Goal: Transaction & Acquisition: Subscribe to service/newsletter

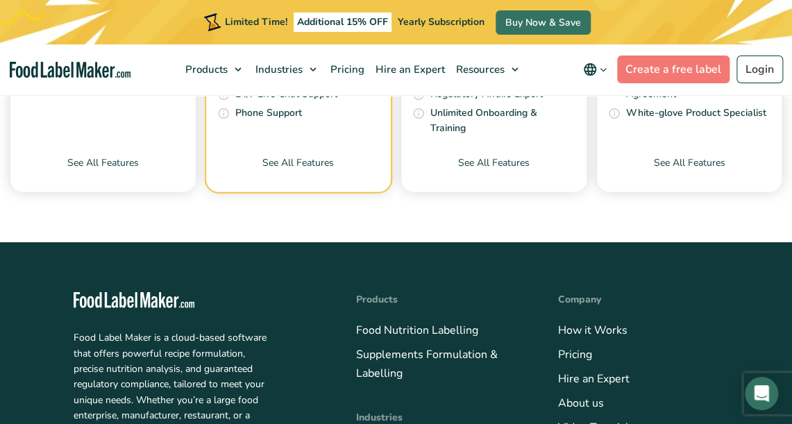
scroll to position [4701, 0]
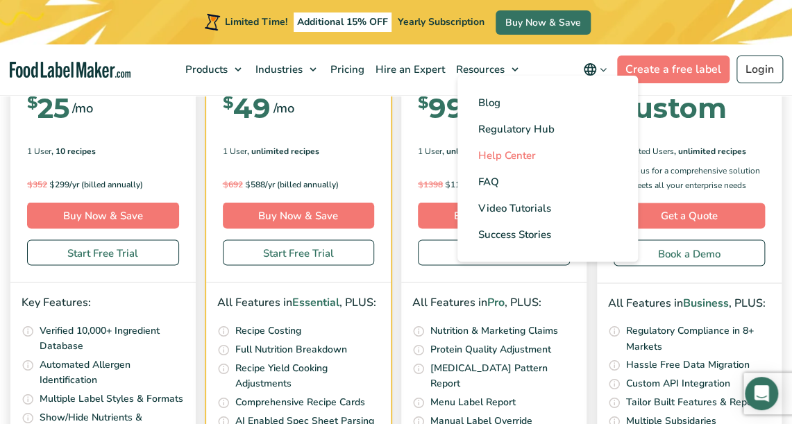
click at [519, 153] on span "Help Center" at bounding box center [507, 156] width 58 height 14
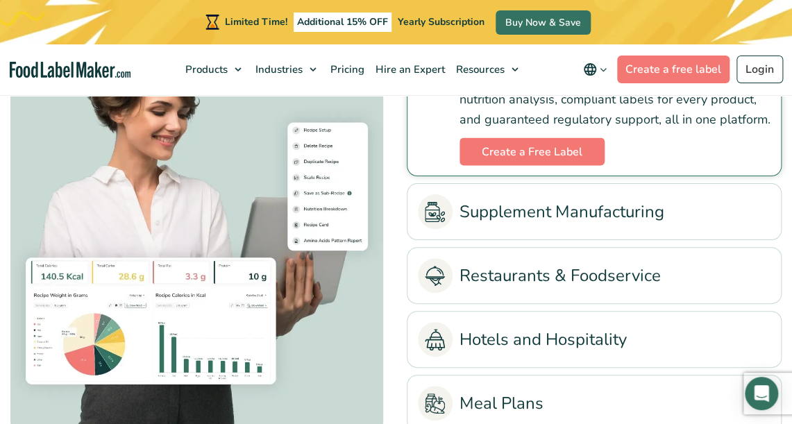
scroll to position [2896, 0]
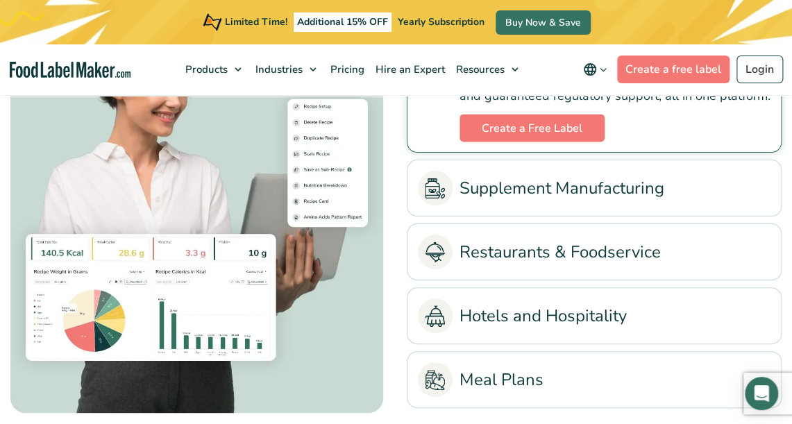
click at [558, 188] on link "Supplement Manufacturing" at bounding box center [594, 188] width 353 height 35
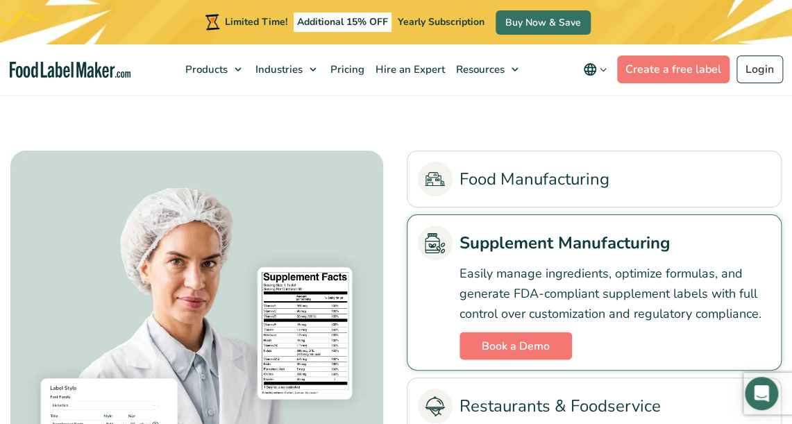
scroll to position [2827, 0]
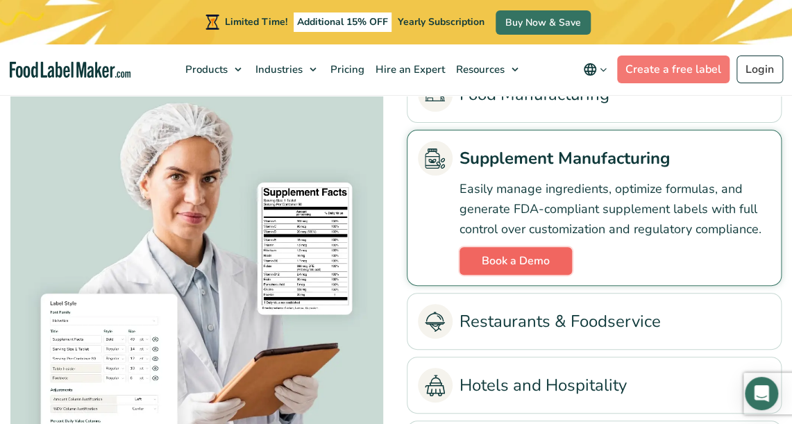
click at [546, 263] on link "Book a Demo" at bounding box center [516, 261] width 112 height 28
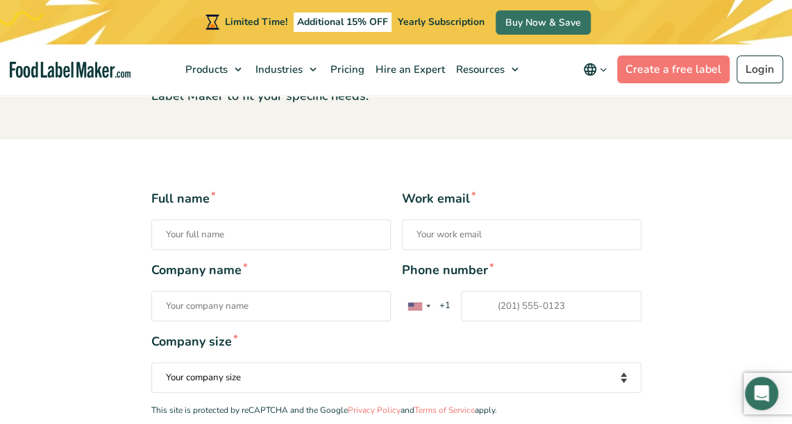
scroll to position [278, 0]
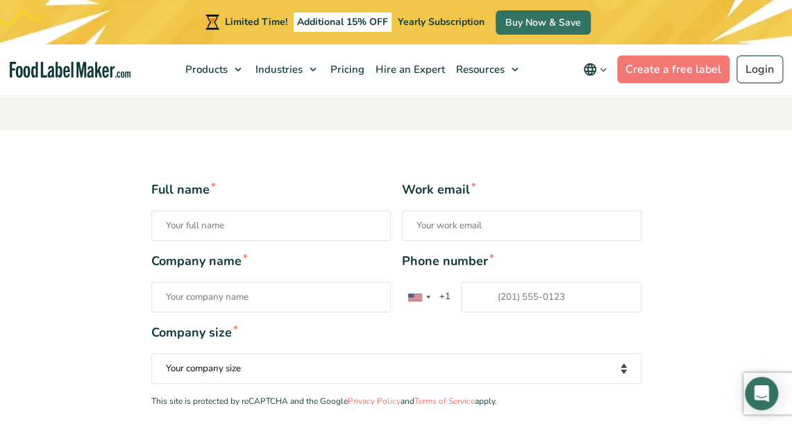
click at [224, 222] on input "Full name *" at bounding box center [270, 225] width 239 height 31
type input "[PERSON_NAME]"
type input "mbarker@yerbaprima.com"
type input "Yerba Prima, Inc."
type input "15414882228"
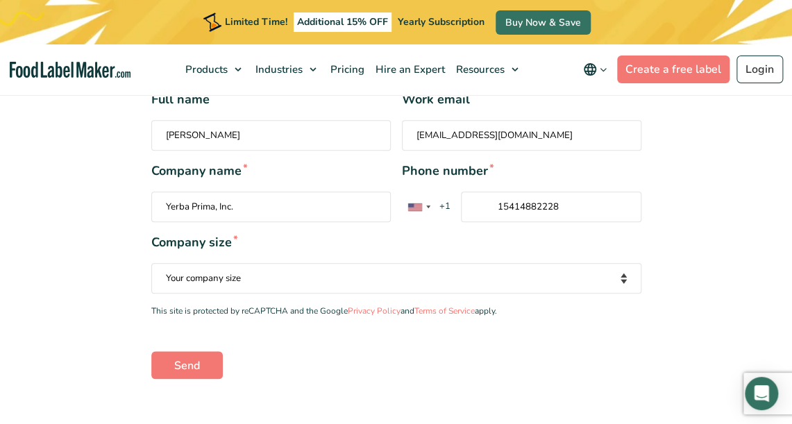
scroll to position [416, 0]
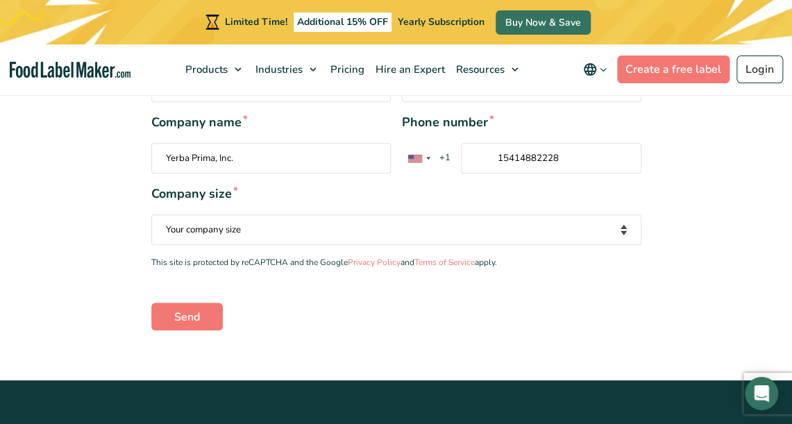
click at [249, 226] on select "Your company size Fewer than 10 Employees 10 to 50 Employees 51 to 500 Employee…" at bounding box center [396, 229] width 490 height 31
select select "Fewer than 10 Employees"
click at [151, 214] on select "Your company size Fewer than 10 Employees 10 to 50 Employees 51 to 500 Employee…" at bounding box center [396, 229] width 490 height 31
click at [287, 228] on select "Your company size Fewer than 10 Employees 10 to 50 Employees 51 to 500 Employee…" at bounding box center [396, 229] width 490 height 31
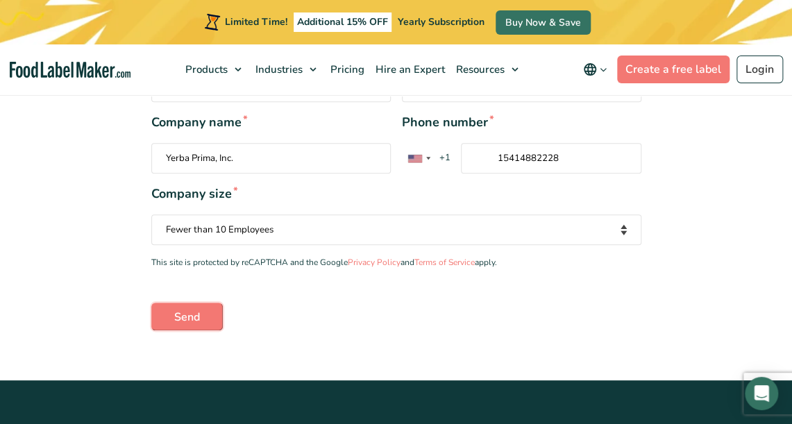
click at [189, 315] on input "Send" at bounding box center [186, 317] width 71 height 28
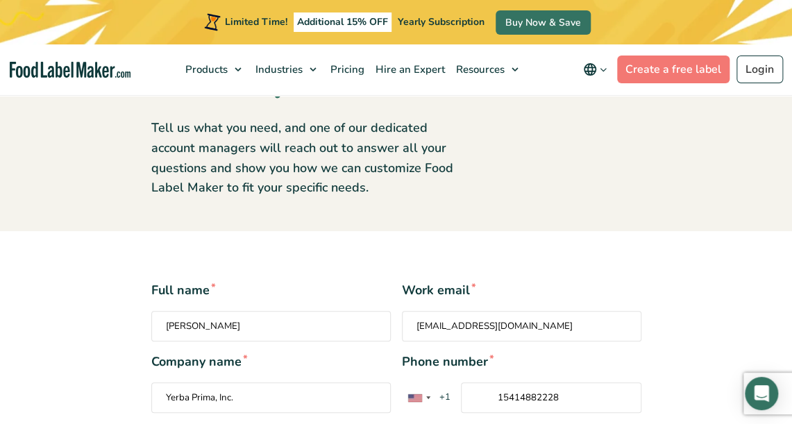
scroll to position [69, 0]
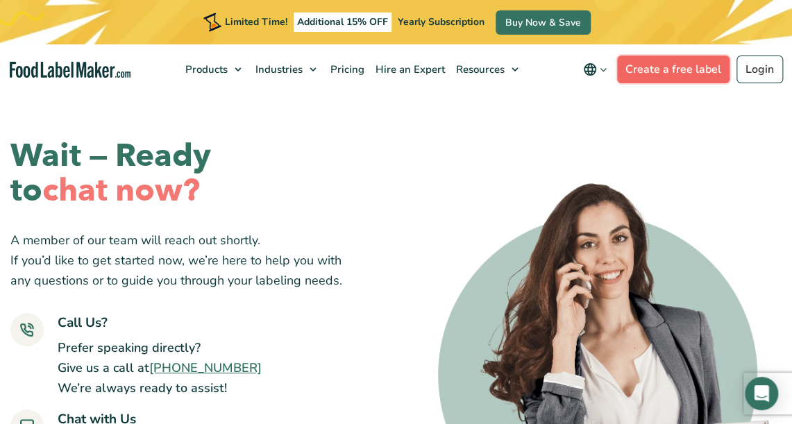
click at [677, 79] on link "Create a free label" at bounding box center [673, 70] width 112 height 28
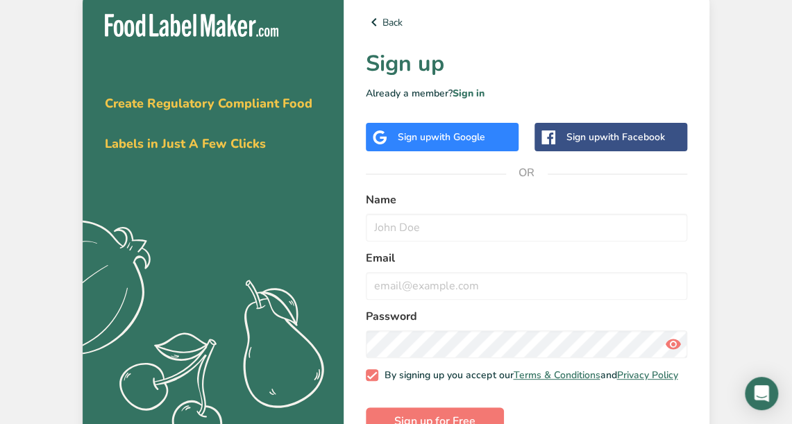
click at [473, 208] on div "Name" at bounding box center [526, 217] width 321 height 50
click at [468, 225] on input "text" at bounding box center [526, 228] width 321 height 28
click at [473, 229] on input "text" at bounding box center [526, 228] width 321 height 28
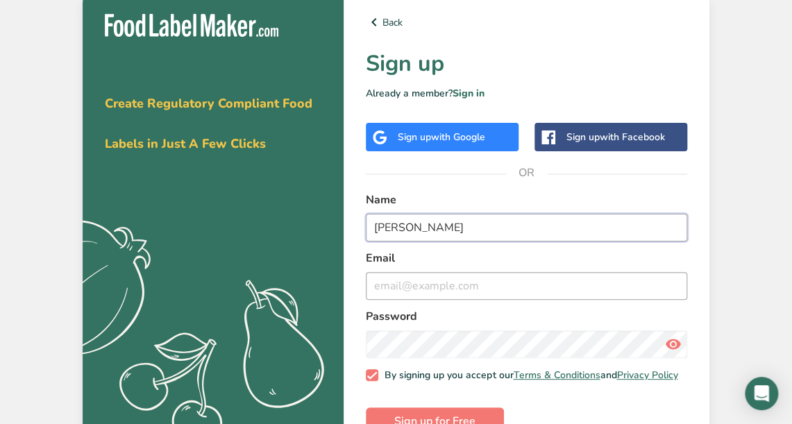
type input "[PERSON_NAME]"
click at [428, 283] on input "email" at bounding box center [526, 286] width 321 height 28
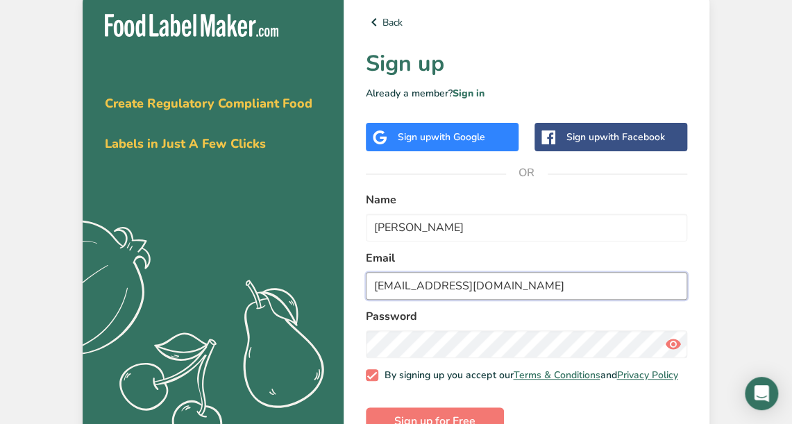
type input "[EMAIL_ADDRESS][DOMAIN_NAME]"
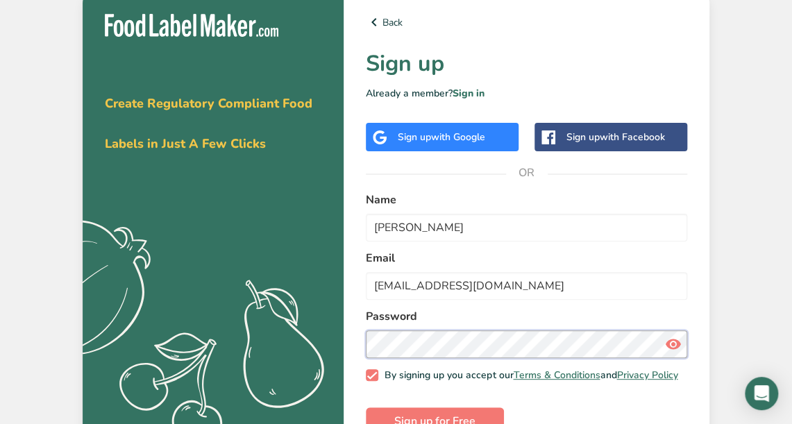
scroll to position [42, 0]
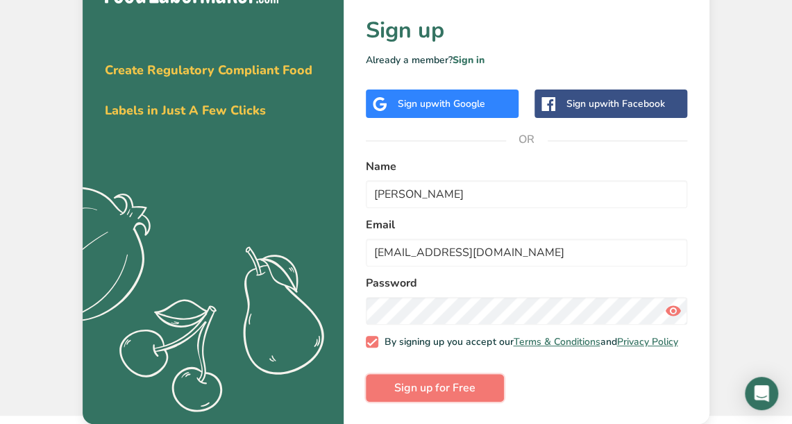
click at [442, 387] on span "Sign up for Free" at bounding box center [434, 388] width 81 height 17
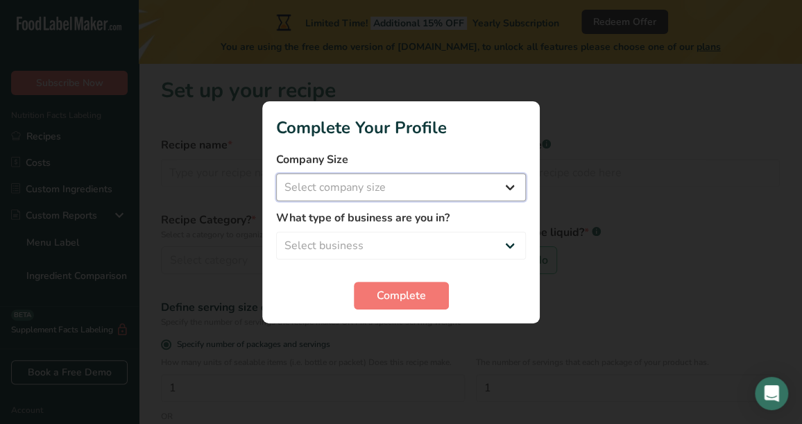
click at [416, 182] on select "Select company size Fewer than 10 Employees 10 to 50 Employees 51 to 500 Employ…" at bounding box center [401, 188] width 250 height 28
select select "1"
click at [276, 174] on select "Select company size Fewer than 10 Employees 10 to 50 Employees 51 to 500 Employ…" at bounding box center [401, 188] width 250 height 28
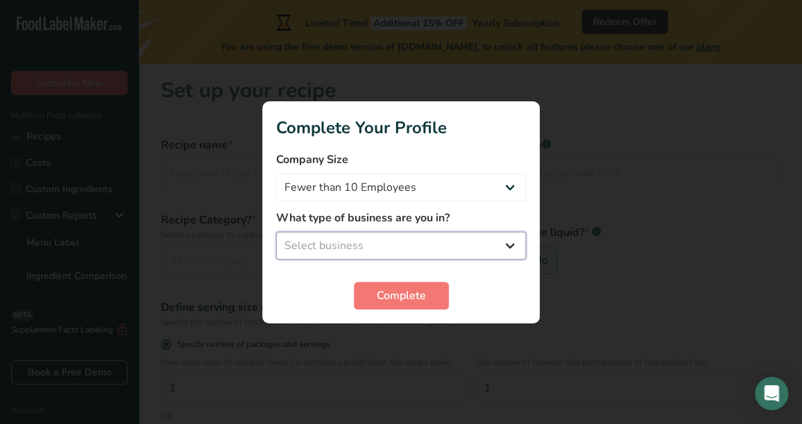
click at [405, 246] on select "Select business Packaged Food Manufacturer Restaurant & Cafe Bakery Meal Plans …" at bounding box center [401, 246] width 250 height 28
select select "1"
click at [276, 232] on select "Select business Packaged Food Manufacturer Restaurant & Cafe Bakery Meal Plans …" at bounding box center [401, 246] width 250 height 28
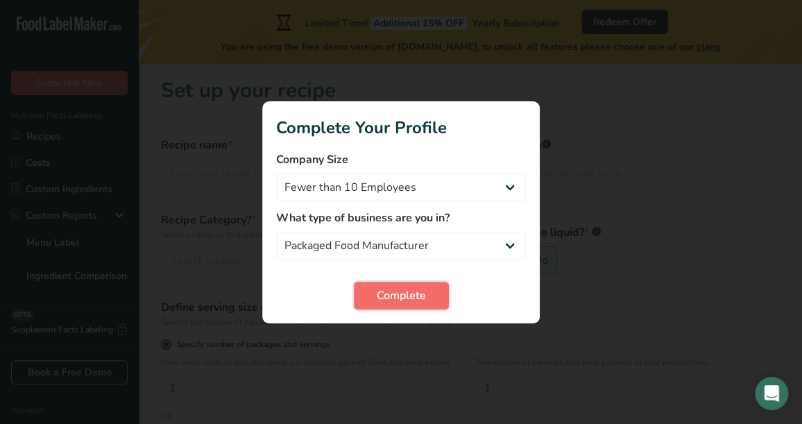
click at [406, 288] on span "Complete" at bounding box center [401, 295] width 49 height 17
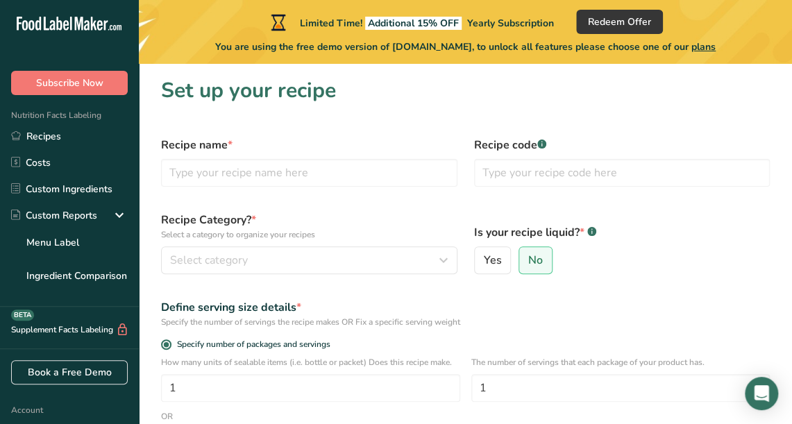
click at [716, 51] on span "plans" at bounding box center [703, 46] width 24 height 13
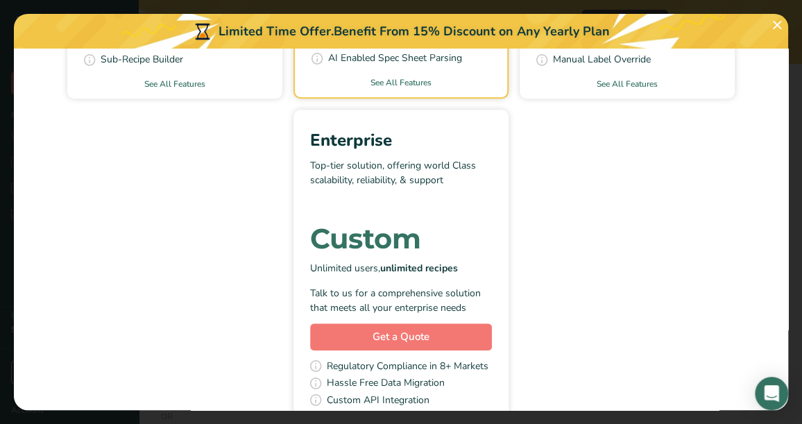
scroll to position [542, 0]
